Goal: Information Seeking & Learning: Learn about a topic

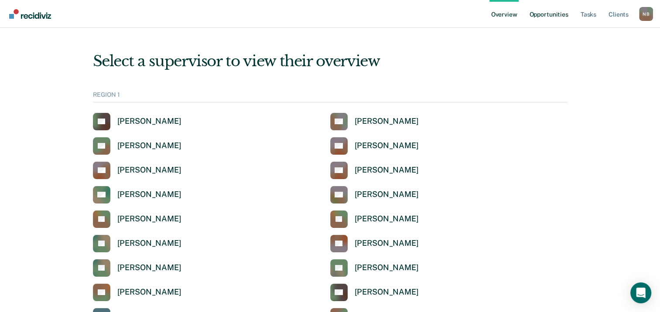
click at [560, 14] on link "Opportunities" at bounding box center [549, 14] width 42 height 28
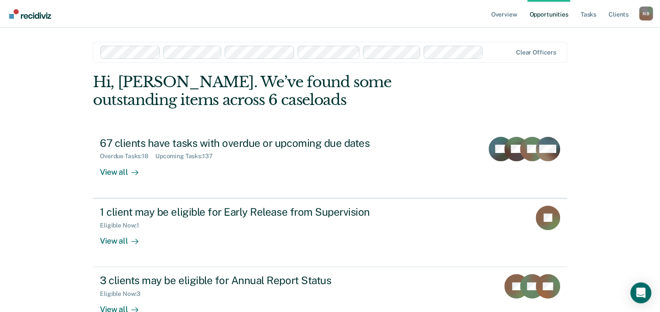
click at [492, 51] on div at bounding box center [499, 52] width 25 height 10
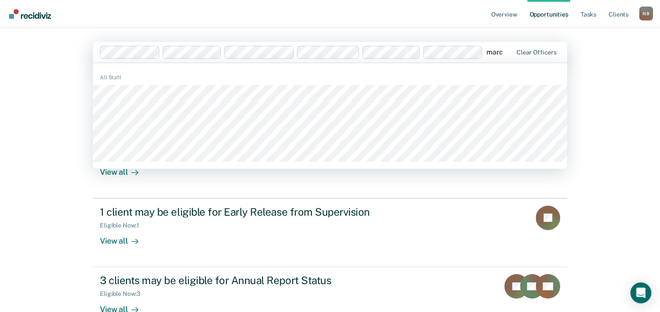
type input "marcu"
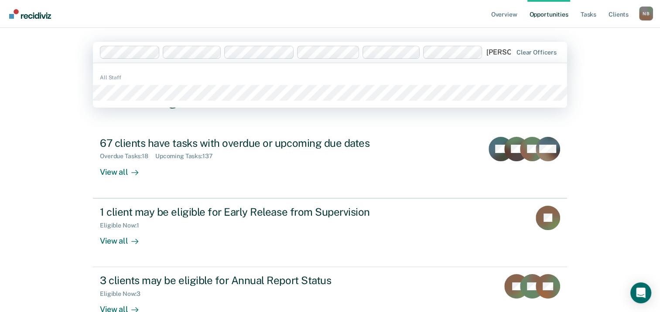
type input "[PERSON_NAME]"
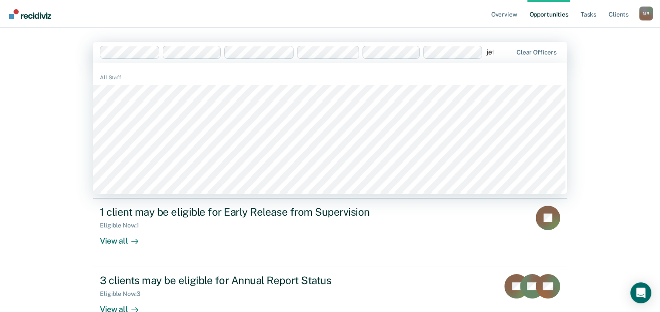
type input "[PERSON_NAME]"
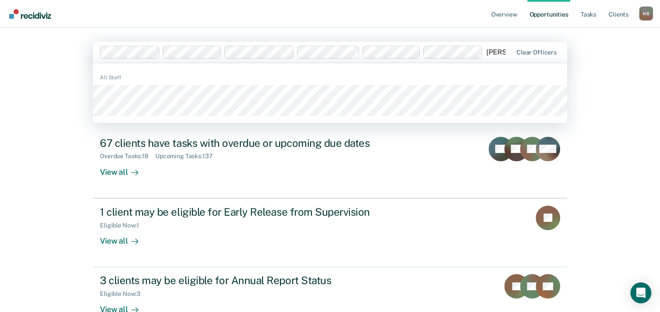
type input "[PERSON_NAME]"
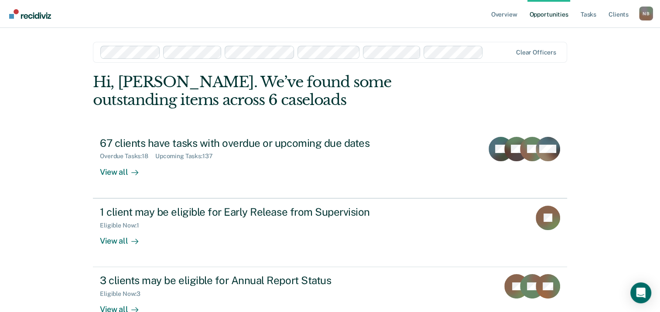
click at [218, 51] on div at bounding box center [306, 52] width 412 height 13
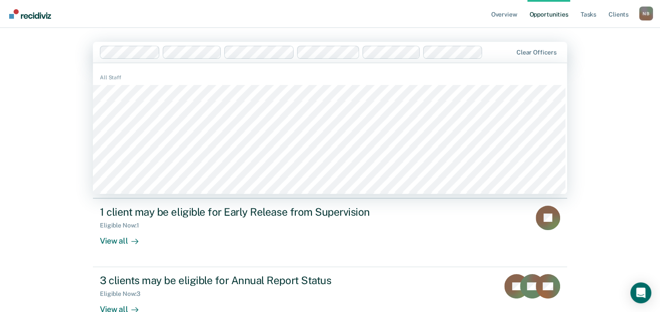
click at [492, 54] on div at bounding box center [499, 52] width 26 height 10
type input "[PERSON_NAME]"
type input "rach"
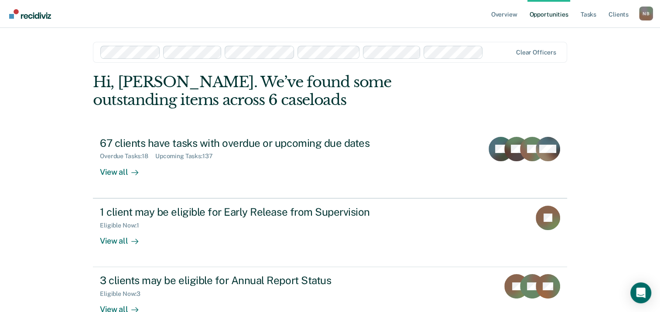
click at [493, 51] on div at bounding box center [499, 52] width 25 height 10
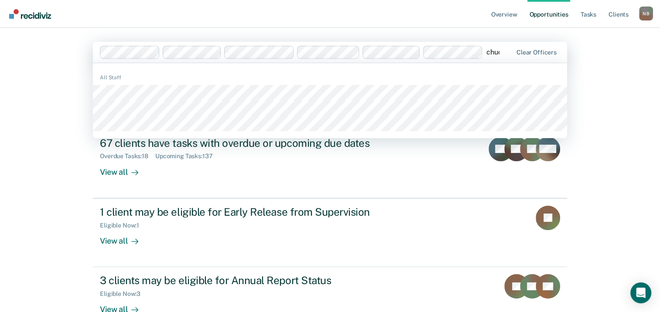
type input "[PERSON_NAME]"
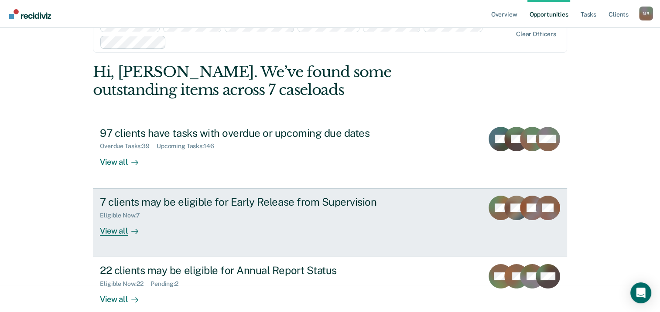
scroll to position [40, 0]
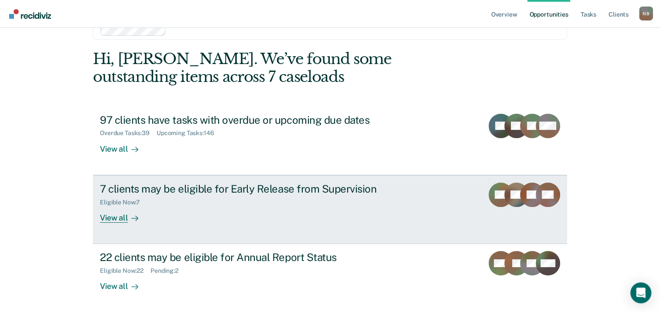
click at [105, 216] on div "View all" at bounding box center [124, 214] width 49 height 17
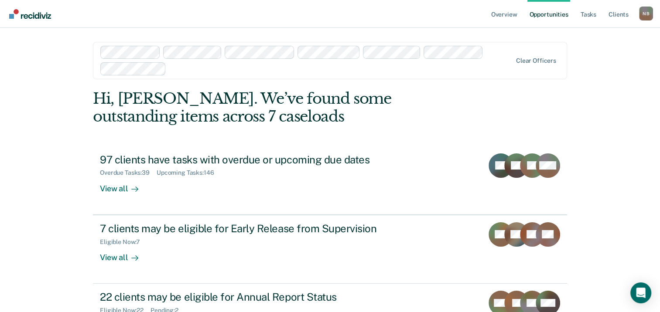
scroll to position [40, 0]
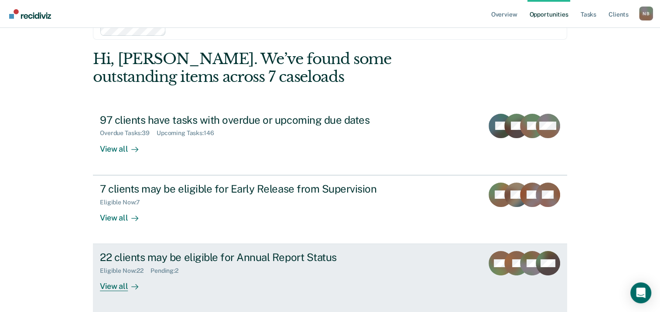
click at [128, 284] on div at bounding box center [133, 287] width 10 height 10
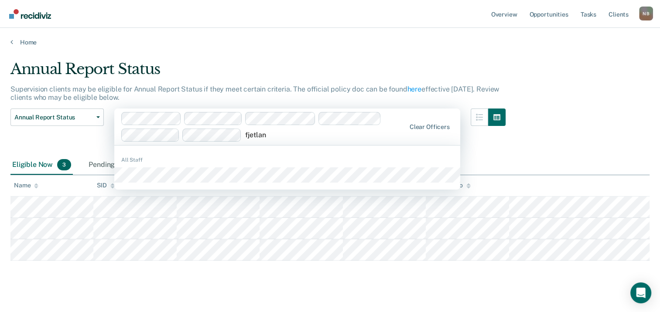
type input "fjetland"
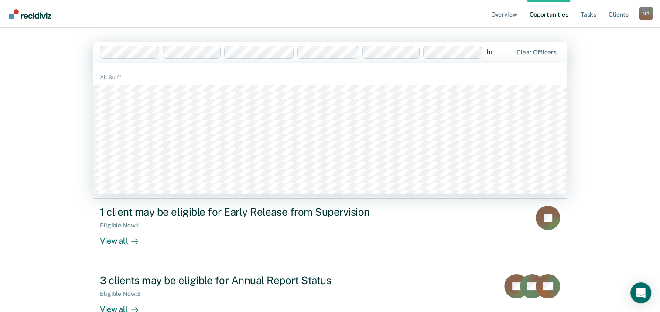
type input "hur"
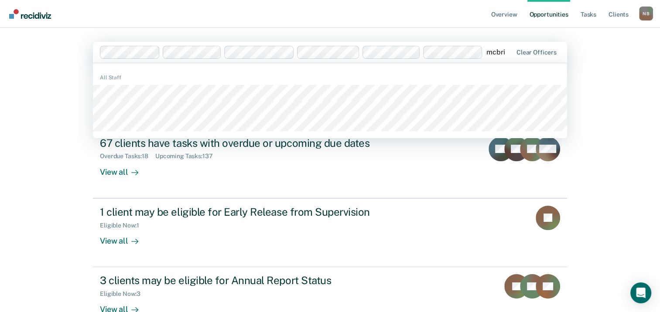
type input "mcbrid"
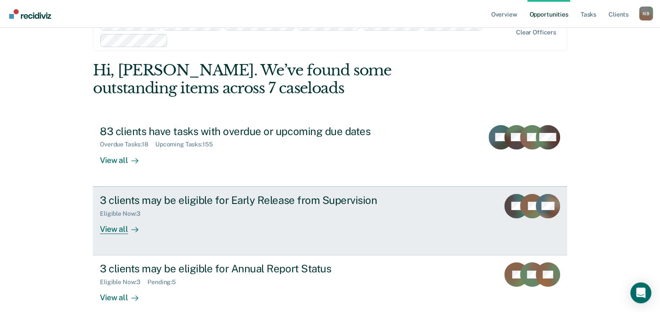
scroll to position [44, 0]
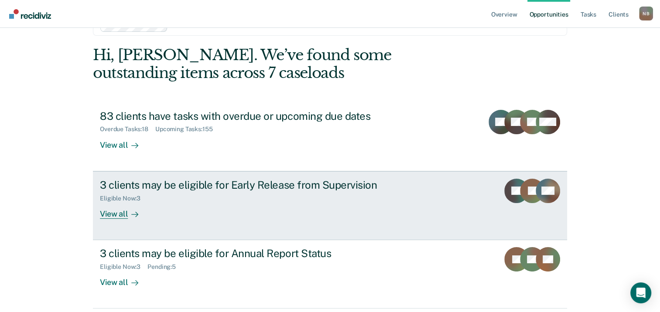
click at [123, 211] on div "View all" at bounding box center [124, 210] width 49 height 17
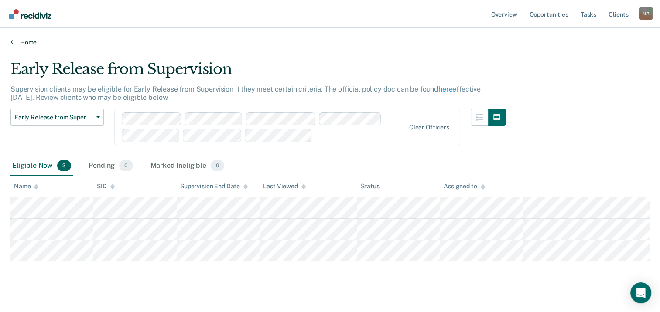
click at [23, 42] on link "Home" at bounding box center [329, 42] width 639 height 8
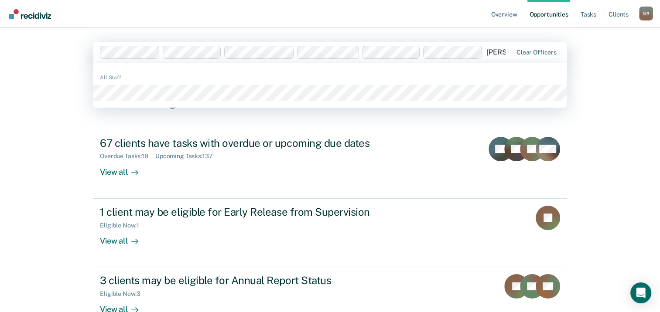
type input "olivare"
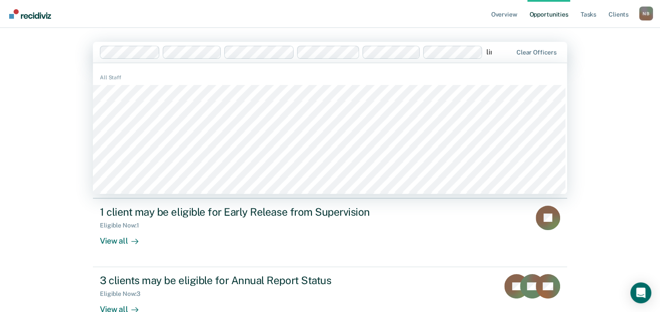
type input "lind"
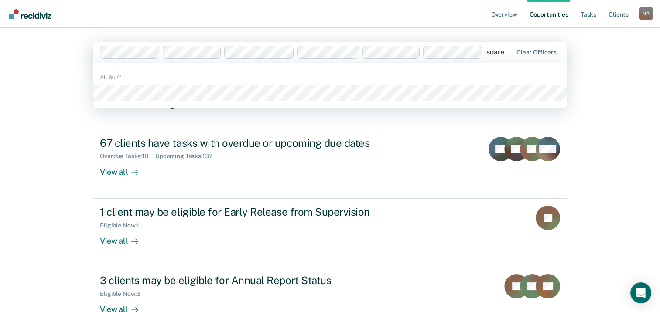
type input "suarez"
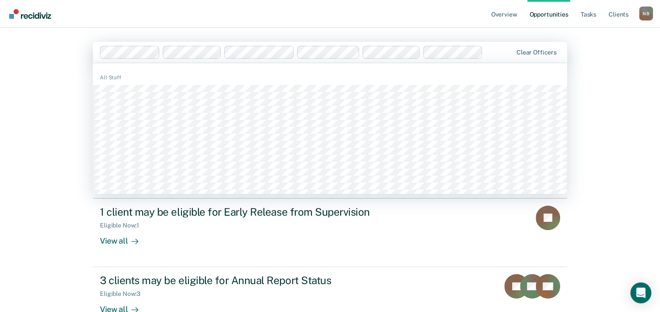
type input "b"
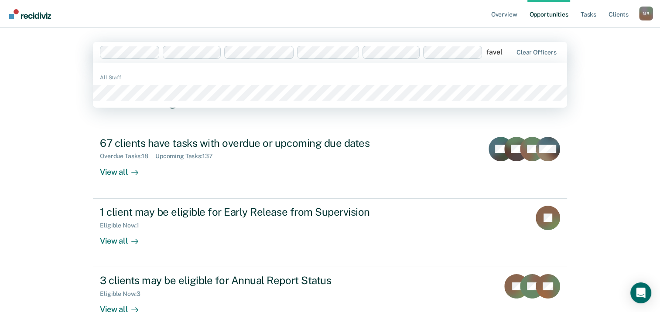
type input "favela"
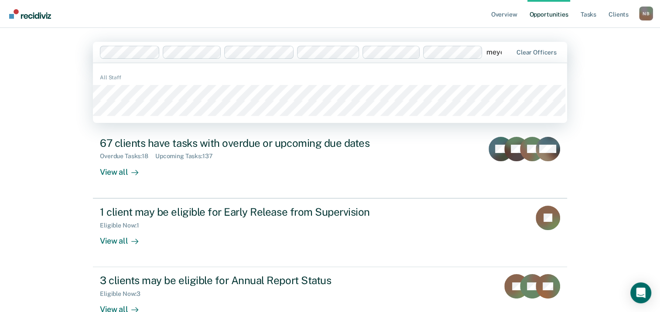
type input "meyer"
type input "tello"
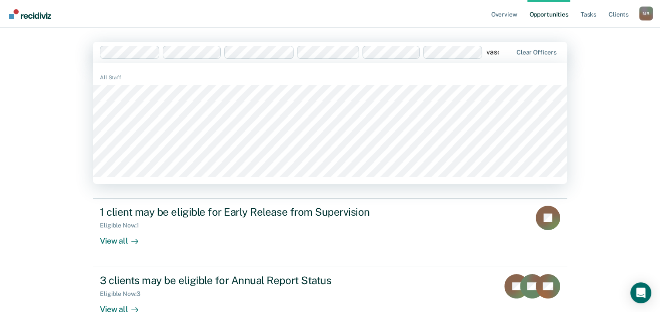
type input "vasque"
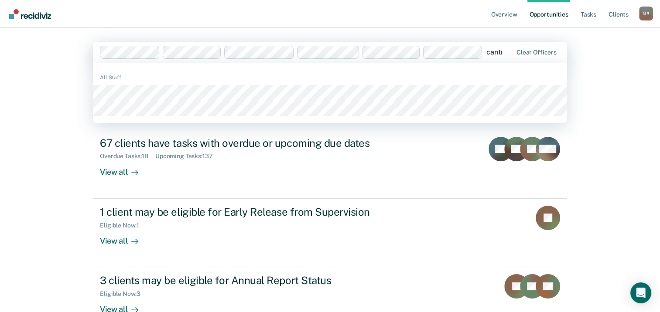
type input "cantrel"
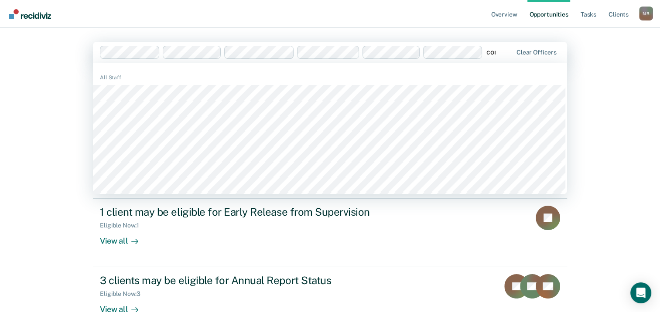
type input "cond"
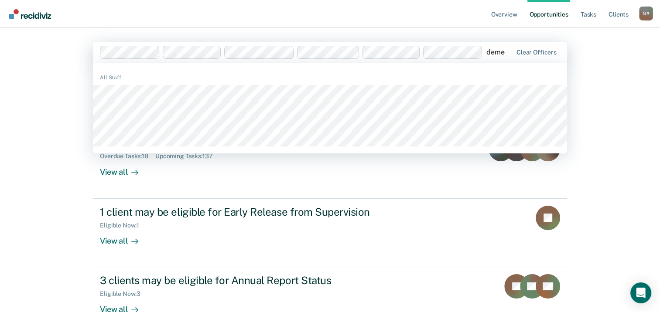
type input "demer"
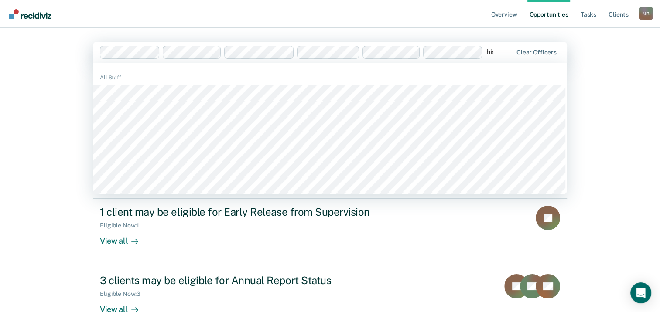
type input "hise"
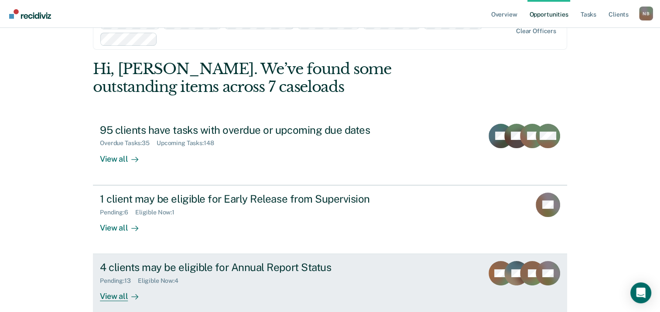
scroll to position [75, 0]
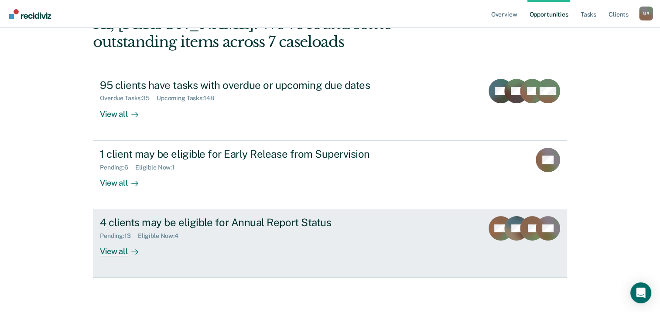
click at [113, 250] on div "View all" at bounding box center [124, 248] width 49 height 17
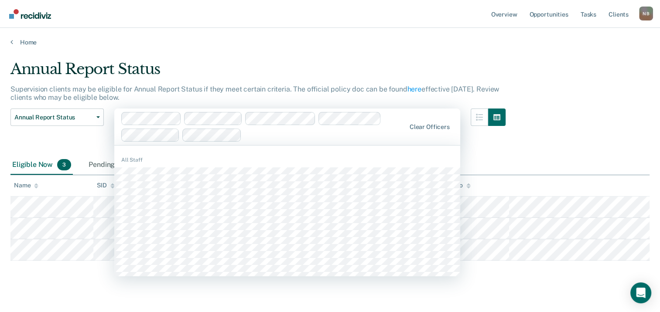
click at [269, 132] on div at bounding box center [325, 135] width 160 height 10
type input "cas"
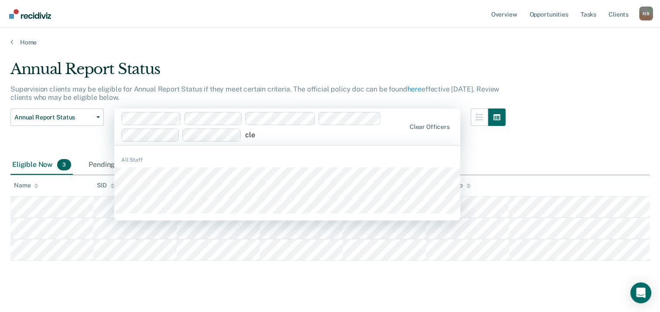
type input "clev"
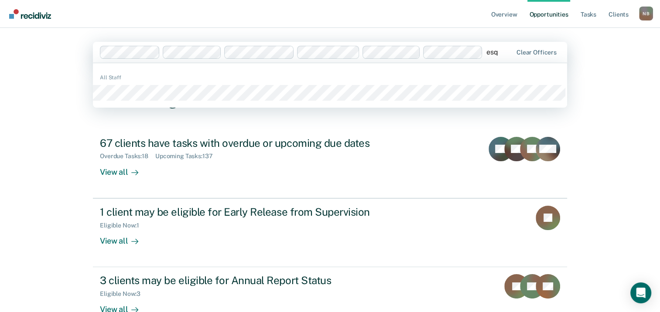
type input "esqu"
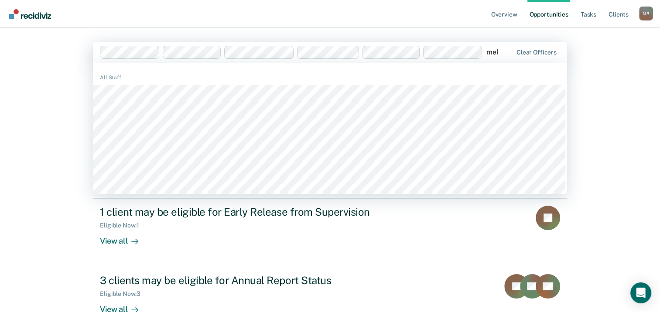
type input "meks"
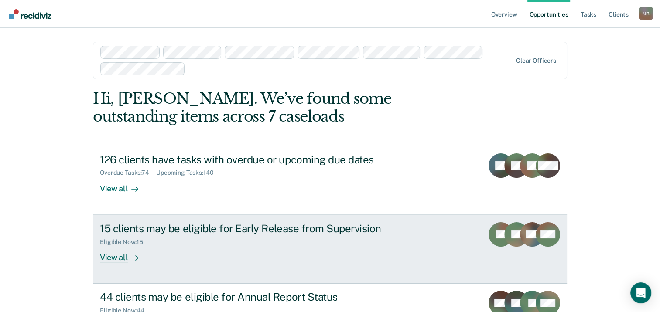
click at [113, 262] on div "View all" at bounding box center [124, 254] width 49 height 17
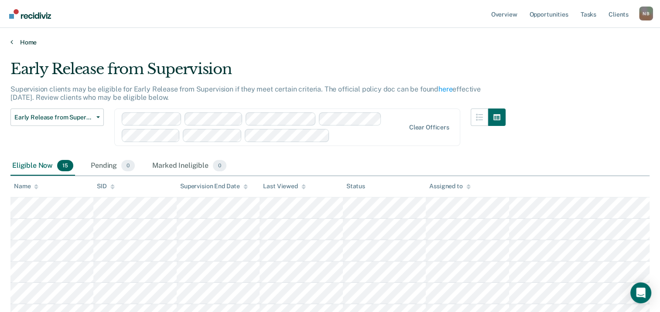
click at [14, 43] on link "Home" at bounding box center [329, 42] width 639 height 8
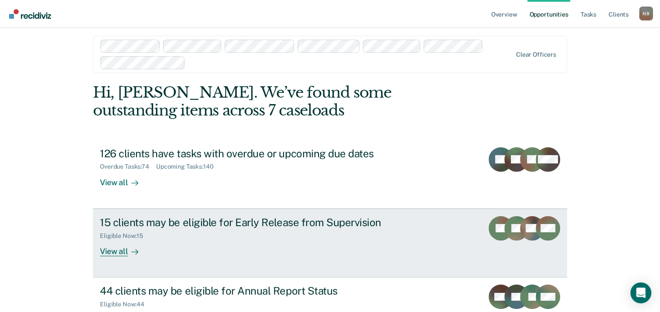
scroll to position [75, 0]
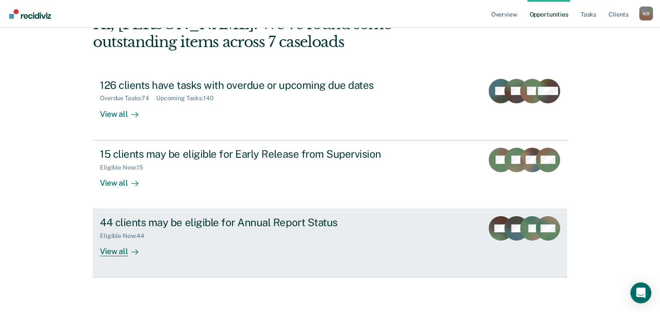
click at [112, 252] on div "View all" at bounding box center [124, 248] width 49 height 17
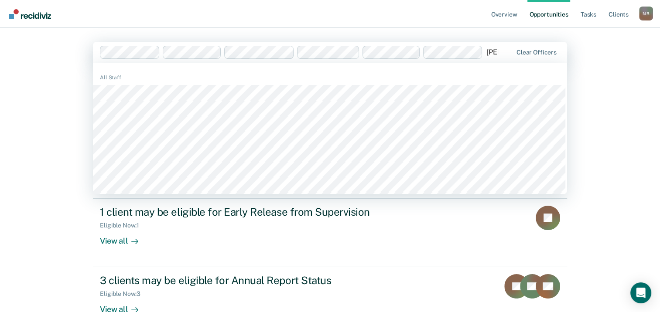
type input "rond"
type input "san"
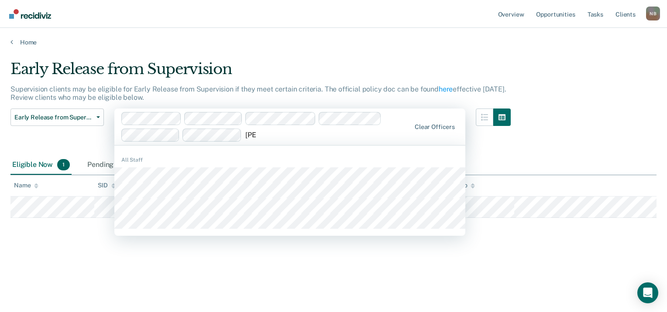
type input "flore"
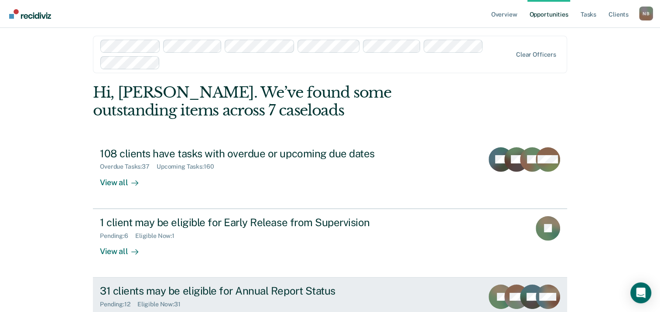
scroll to position [75, 0]
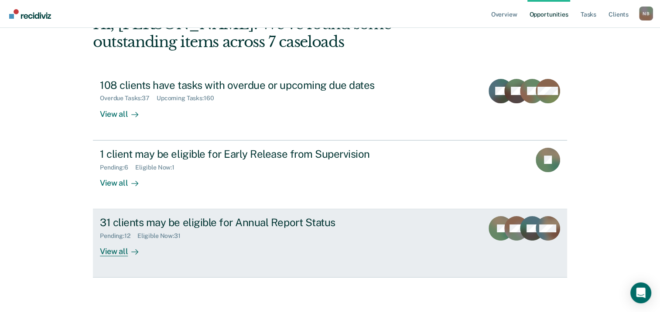
click at [128, 251] on div at bounding box center [133, 252] width 10 height 10
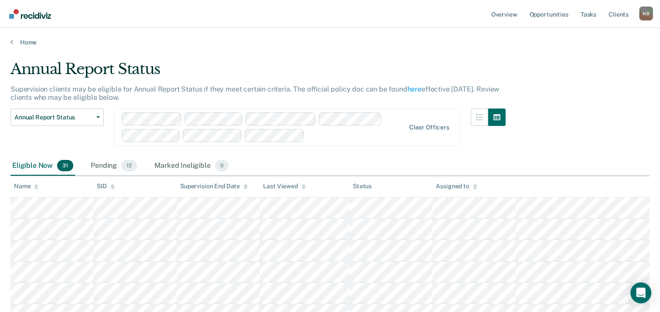
scroll to position [75, 0]
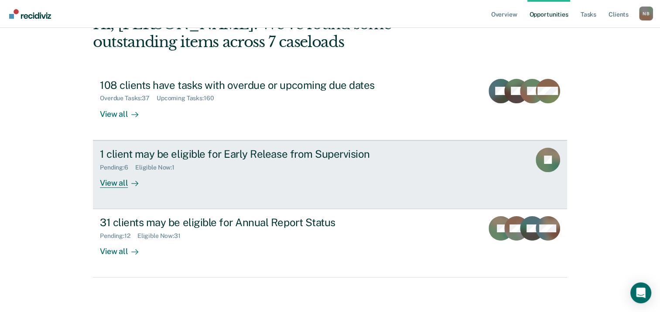
click at [110, 186] on div "View all" at bounding box center [124, 179] width 49 height 17
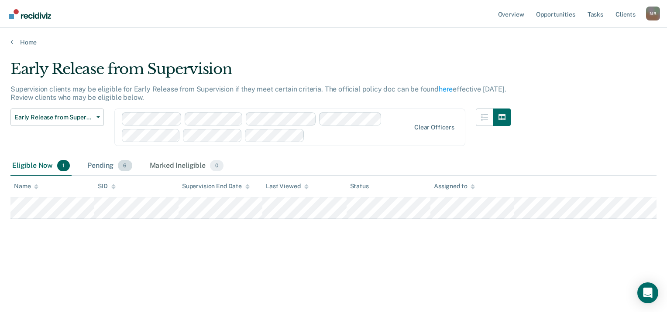
click at [105, 171] on div "Pending 6" at bounding box center [110, 166] width 48 height 19
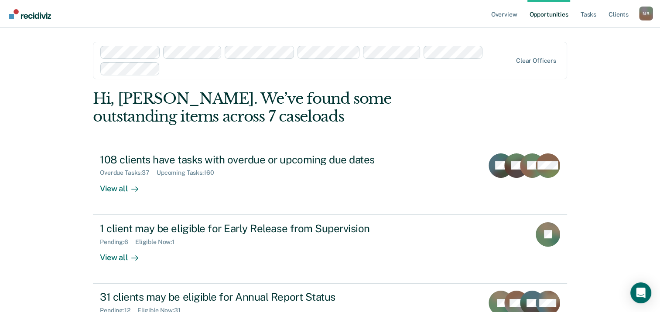
scroll to position [75, 0]
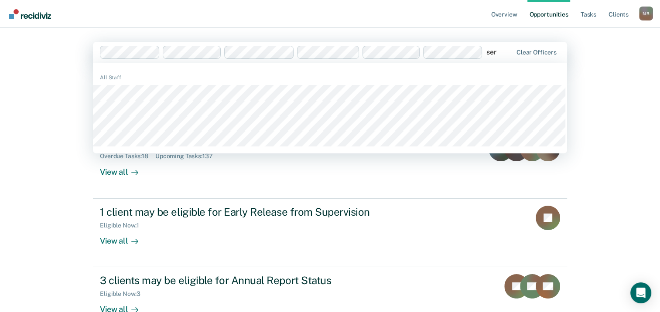
type input "serr"
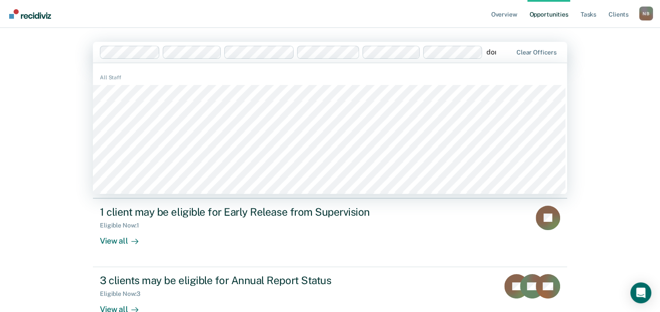
type input "dorn"
type input "trac"
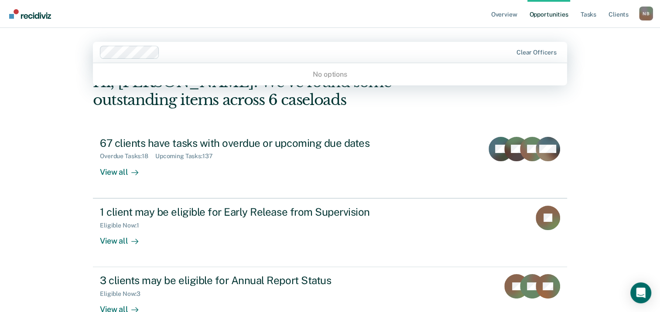
click at [194, 51] on div at bounding box center [337, 52] width 349 height 10
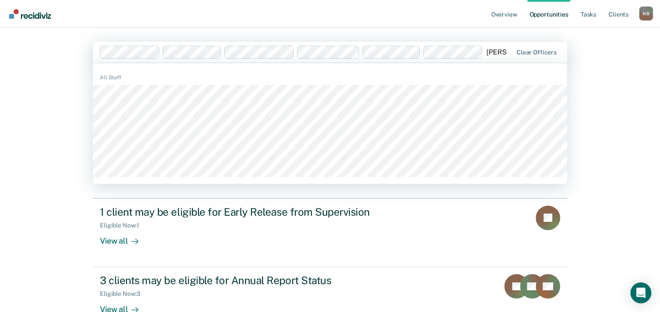
type input "vanessa"
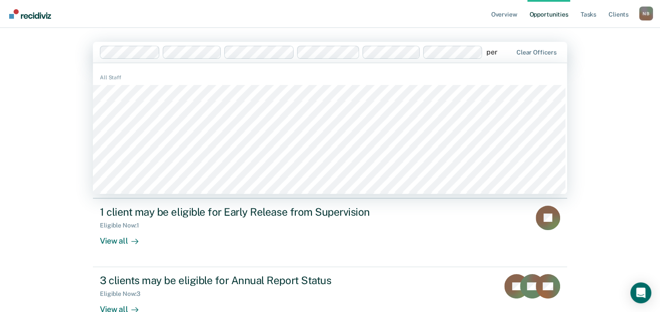
type input "pere"
type input "m"
type input "pit"
